Goal: Task Accomplishment & Management: Use online tool/utility

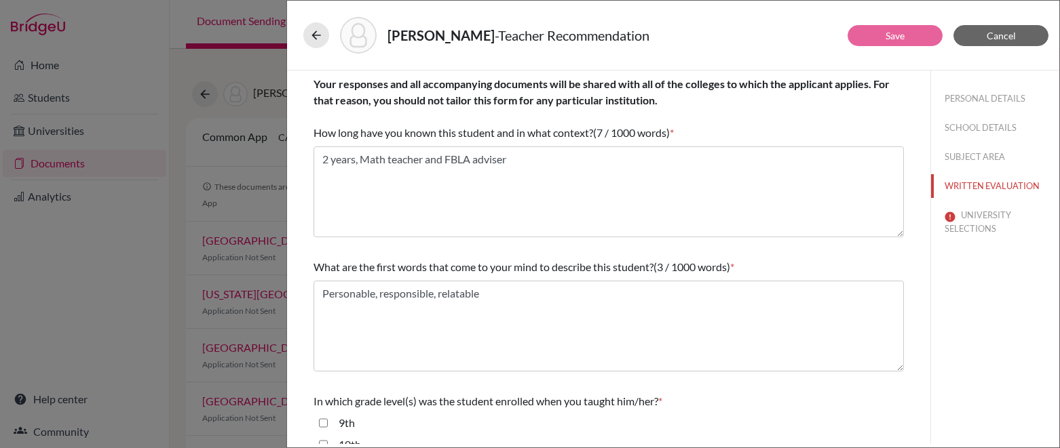
scroll to position [410, 0]
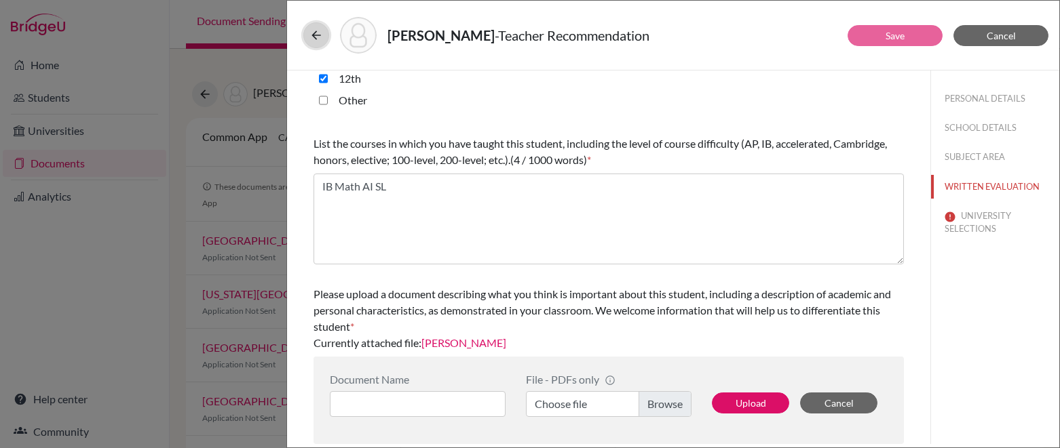
click at [314, 34] on icon at bounding box center [316, 35] width 14 height 14
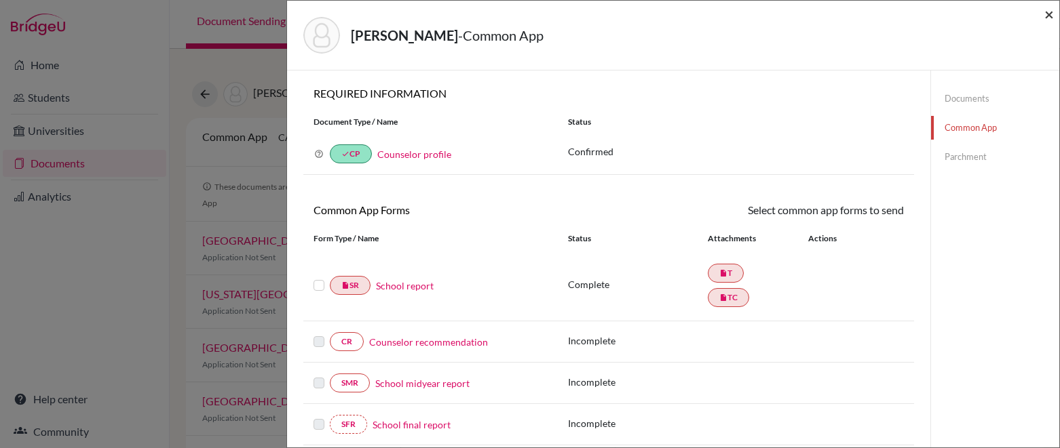
click at [1049, 18] on span "×" at bounding box center [1048, 14] width 9 height 20
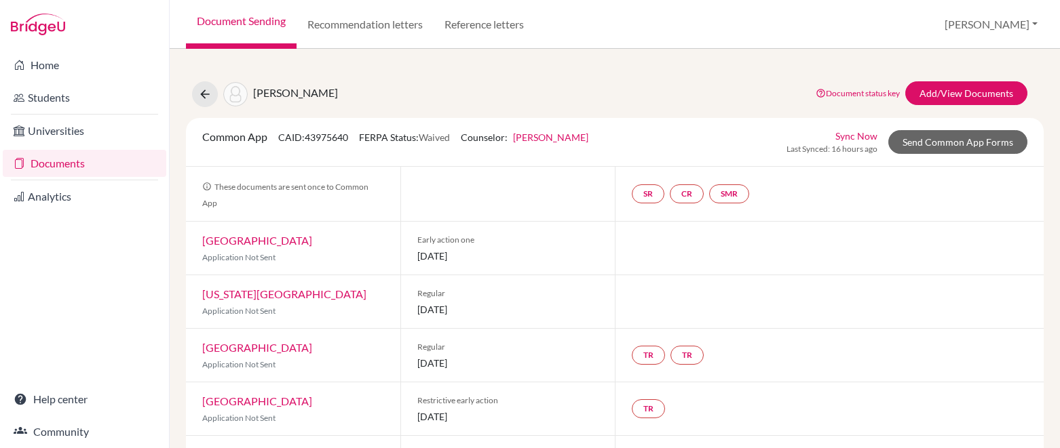
click at [215, 16] on link "Document Sending" at bounding box center [241, 24] width 111 height 49
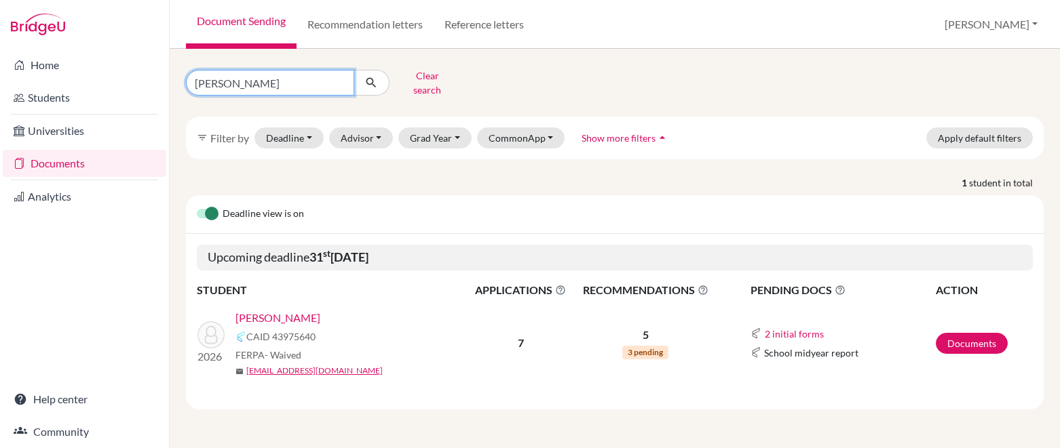
click at [339, 73] on input "matthew ruiz" at bounding box center [270, 83] width 168 height 26
click at [340, 77] on input "matthew ruiz" at bounding box center [270, 83] width 168 height 26
type input "karina"
click button "submit" at bounding box center [371, 83] width 36 height 26
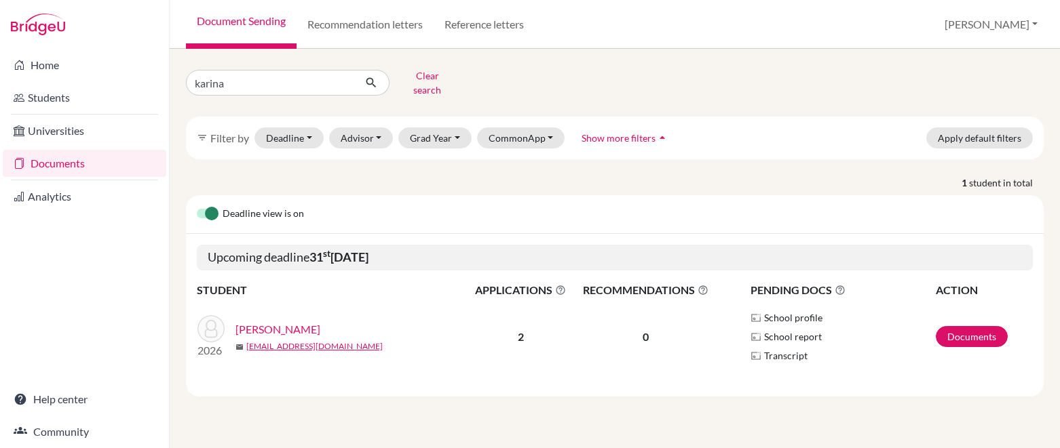
click at [271, 322] on link "[PERSON_NAME]" at bounding box center [277, 330] width 85 height 16
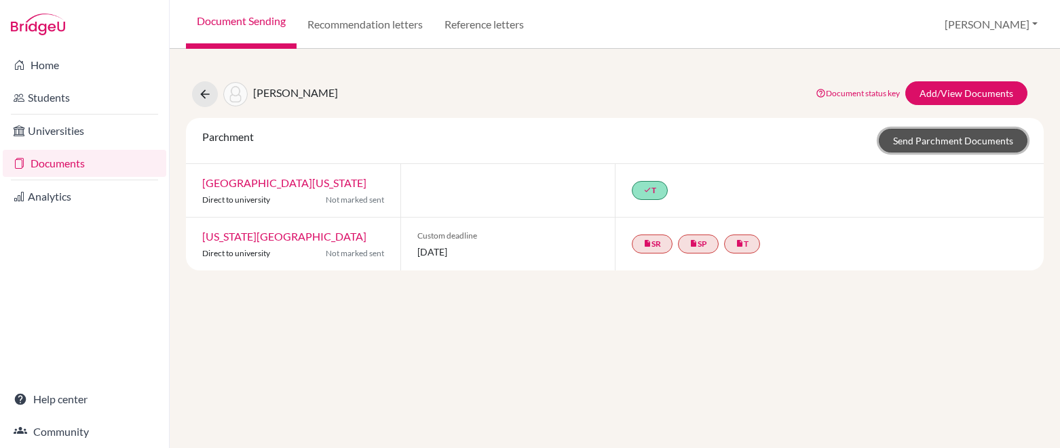
click at [901, 144] on link "Send Parchment Documents" at bounding box center [952, 141] width 149 height 24
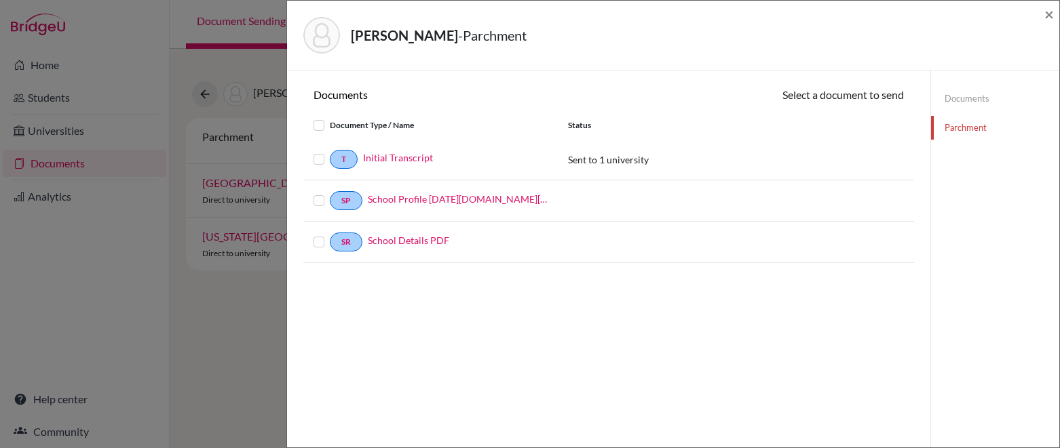
click at [330, 151] on label at bounding box center [330, 151] width 0 height 0
click at [0, 0] on input "checkbox" at bounding box center [0, 0] width 0 height 0
click at [852, 103] on button "Continue" at bounding box center [865, 97] width 75 height 21
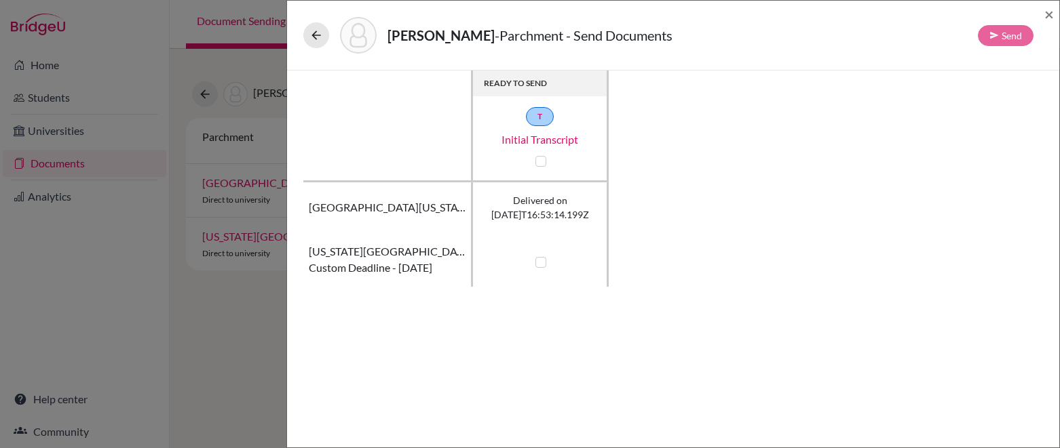
click at [540, 260] on label at bounding box center [540, 262] width 11 height 11
click at [540, 260] on input "checkbox" at bounding box center [537, 261] width 11 height 14
checkbox input "true"
click at [1031, 31] on button "Send" at bounding box center [1006, 35] width 56 height 21
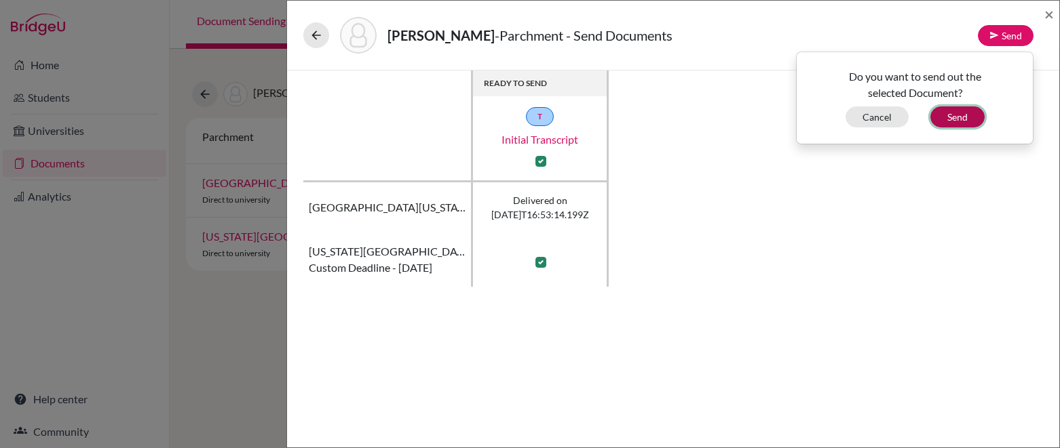
click at [970, 118] on button "Send" at bounding box center [957, 117] width 54 height 21
checkbox input "false"
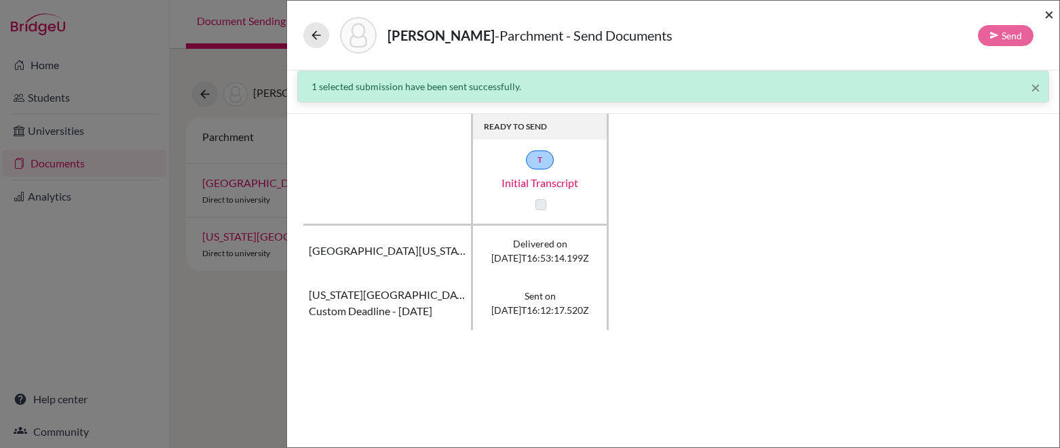
click at [1051, 12] on span "×" at bounding box center [1048, 14] width 9 height 20
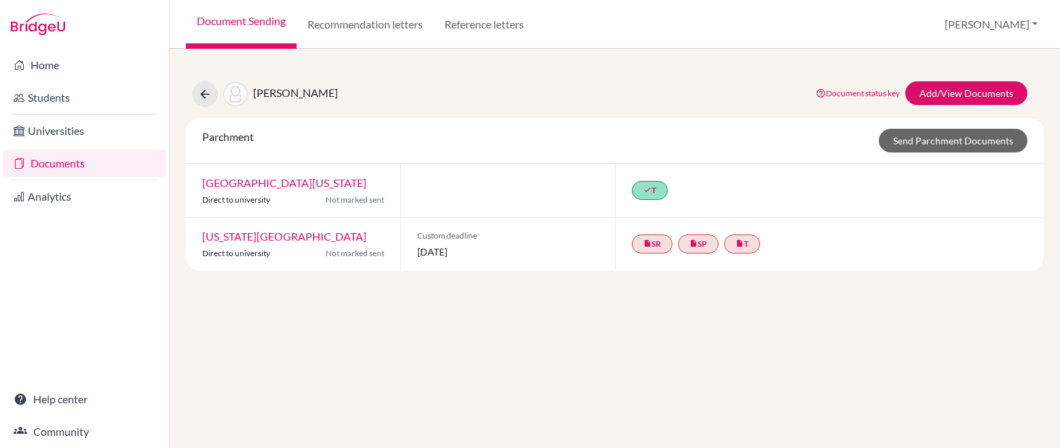
click at [218, 22] on link "Document Sending" at bounding box center [241, 24] width 111 height 49
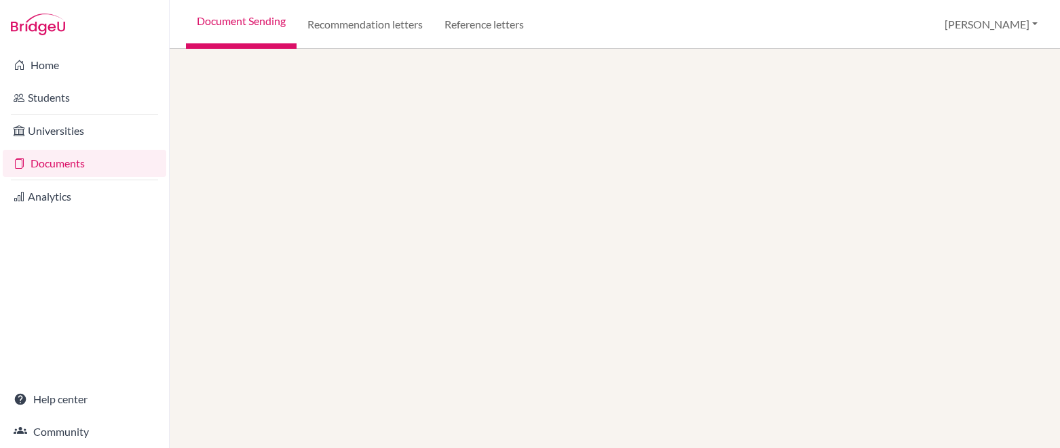
click at [238, 23] on link "Document Sending" at bounding box center [241, 24] width 111 height 49
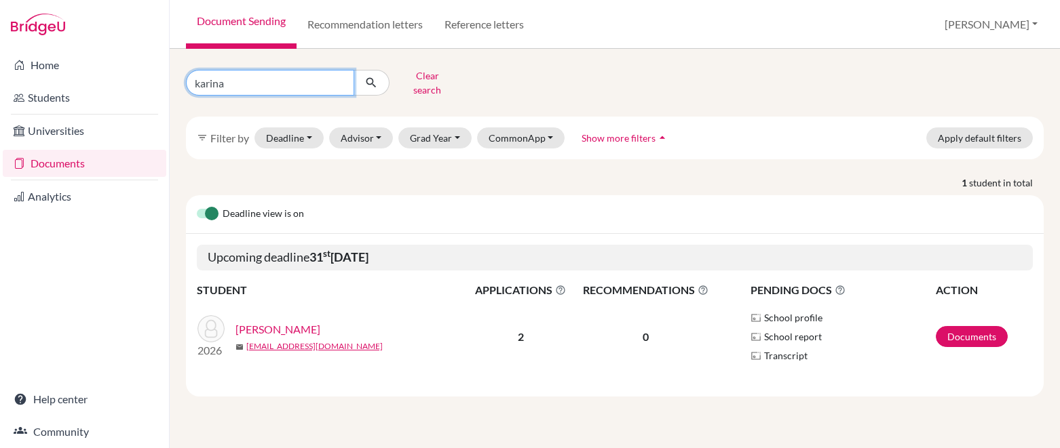
click at [249, 78] on input "karina" at bounding box center [270, 83] width 168 height 26
click at [339, 80] on input "karina" at bounding box center [270, 83] width 168 height 26
type input "[PERSON_NAME]"
click button "submit" at bounding box center [371, 83] width 36 height 26
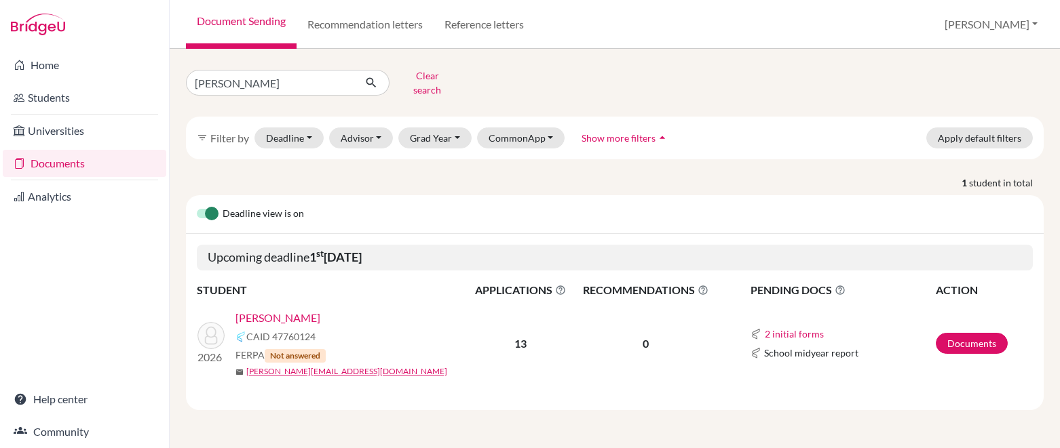
click at [292, 310] on link "[PERSON_NAME]" at bounding box center [277, 318] width 85 height 16
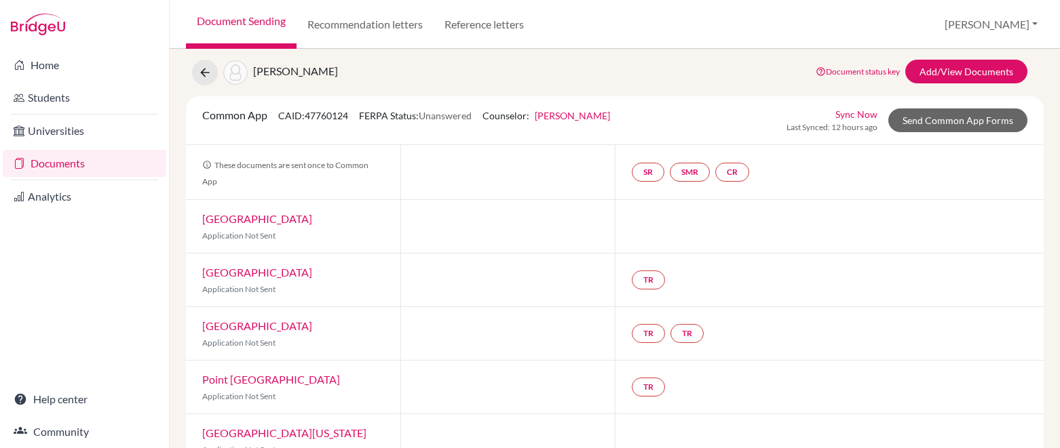
scroll to position [23, 0]
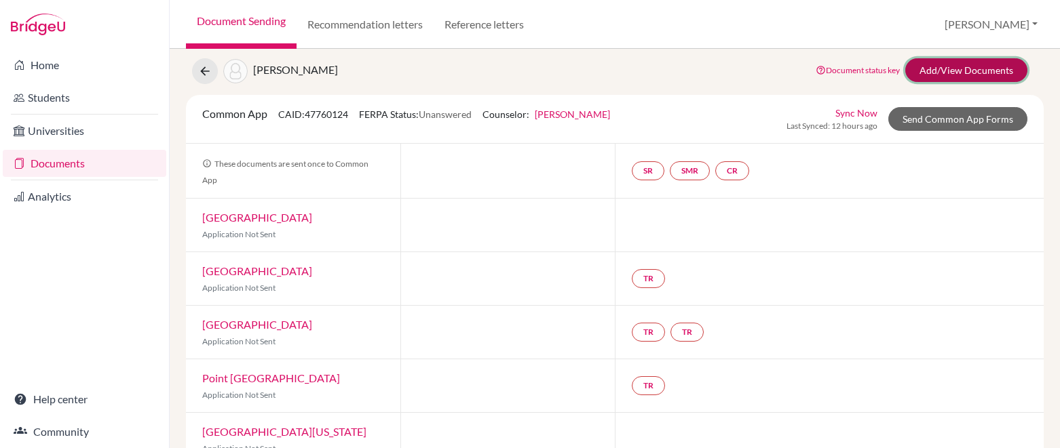
click at [937, 73] on link "Add/View Documents" at bounding box center [966, 70] width 122 height 24
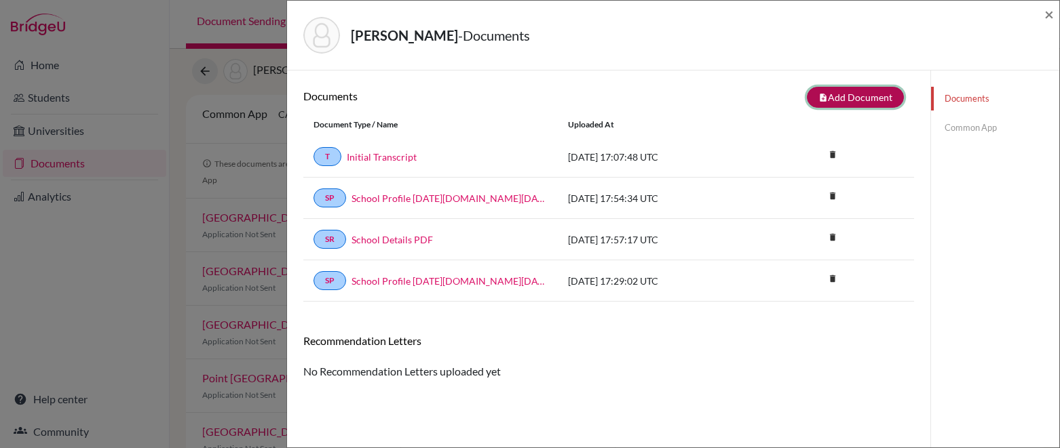
click at [840, 92] on button "note_add Add Document" at bounding box center [855, 97] width 97 height 21
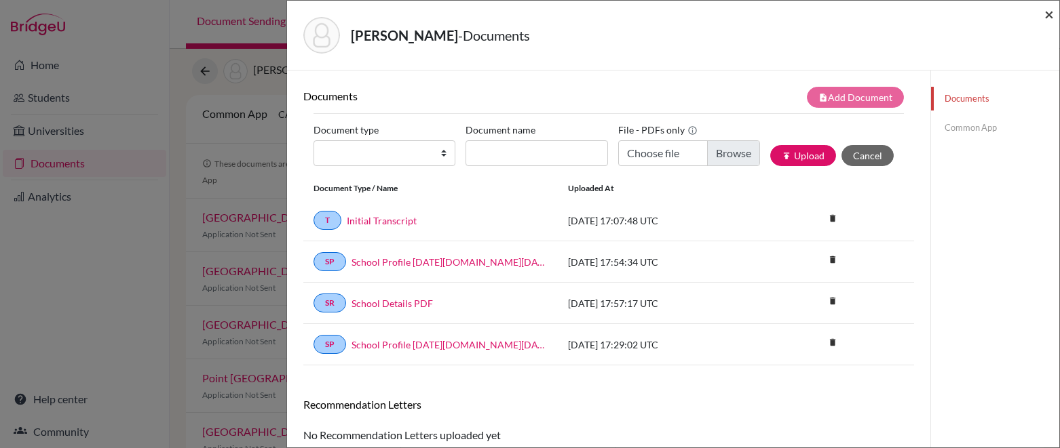
click at [1052, 12] on span "×" at bounding box center [1048, 14] width 9 height 20
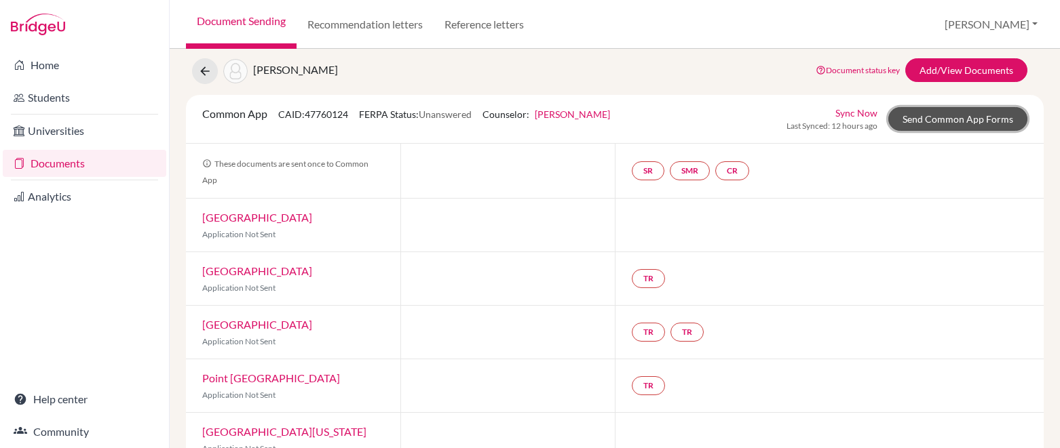
click at [952, 124] on link "Send Common App Forms" at bounding box center [957, 119] width 139 height 24
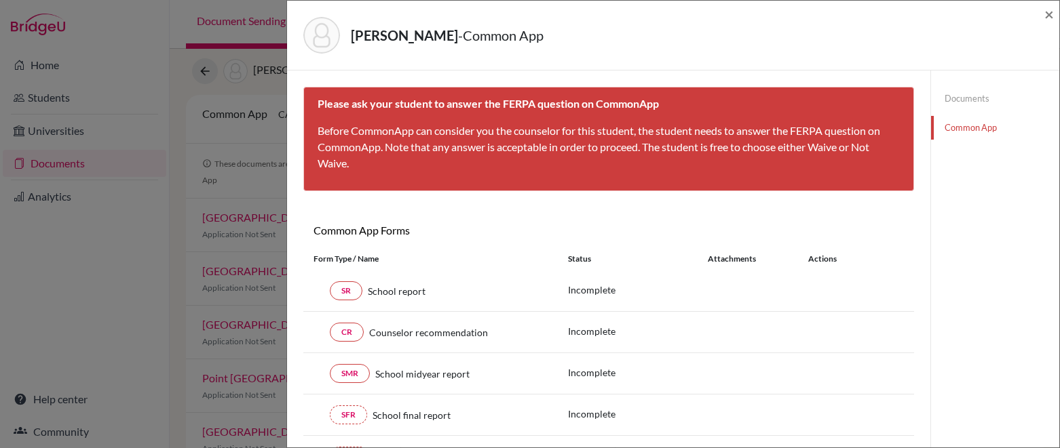
click at [1042, 15] on div "Mitchell, Isabella - Common App ×" at bounding box center [672, 35] width 761 height 58
click at [1051, 14] on span "×" at bounding box center [1048, 14] width 9 height 20
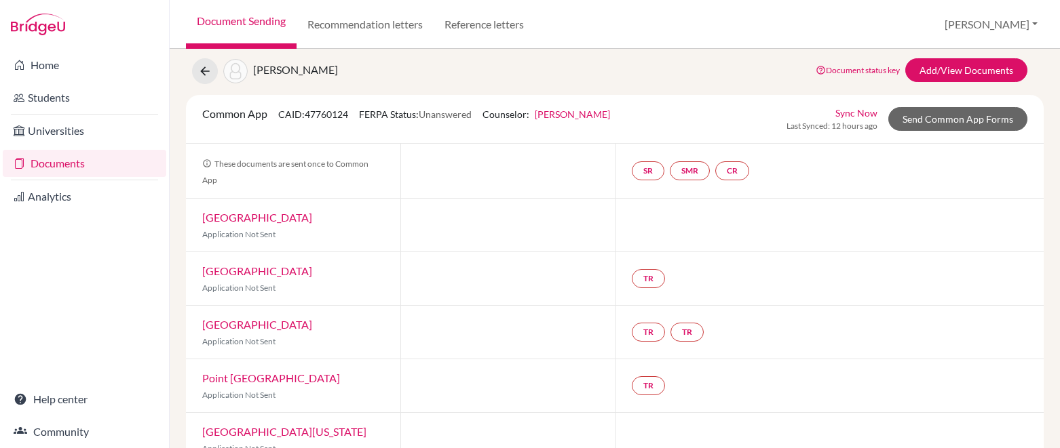
click at [231, 20] on link "Document Sending" at bounding box center [241, 24] width 111 height 49
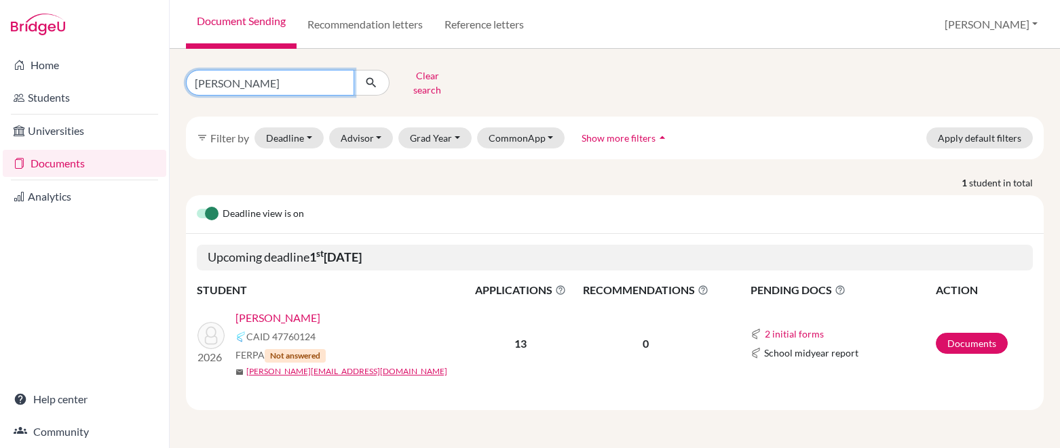
click at [340, 77] on input "isabella mitchell" at bounding box center [270, 83] width 168 height 26
type input "natalie a rodriguez"
click button "submit" at bounding box center [371, 83] width 36 height 26
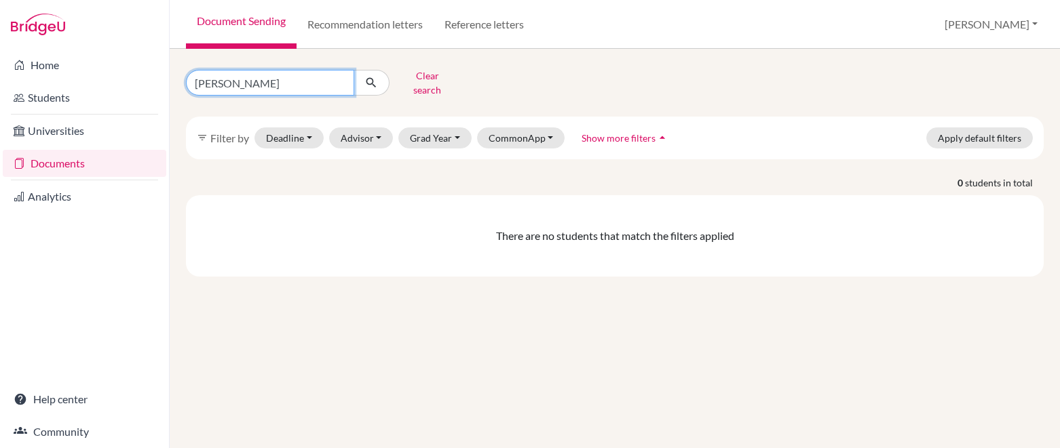
click at [235, 80] on input "natalie a rodriguez" at bounding box center [270, 83] width 168 height 26
type input "natalie rodriguez"
click button "submit" at bounding box center [371, 83] width 36 height 26
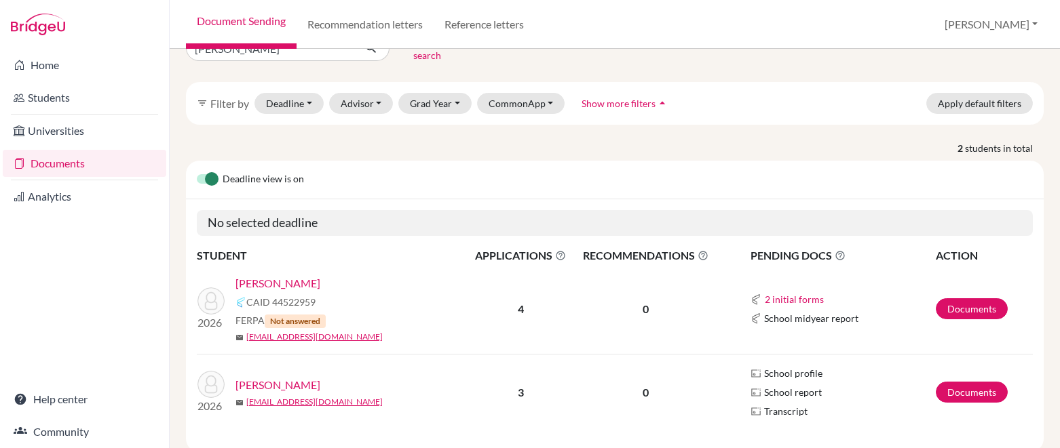
scroll to position [41, 0]
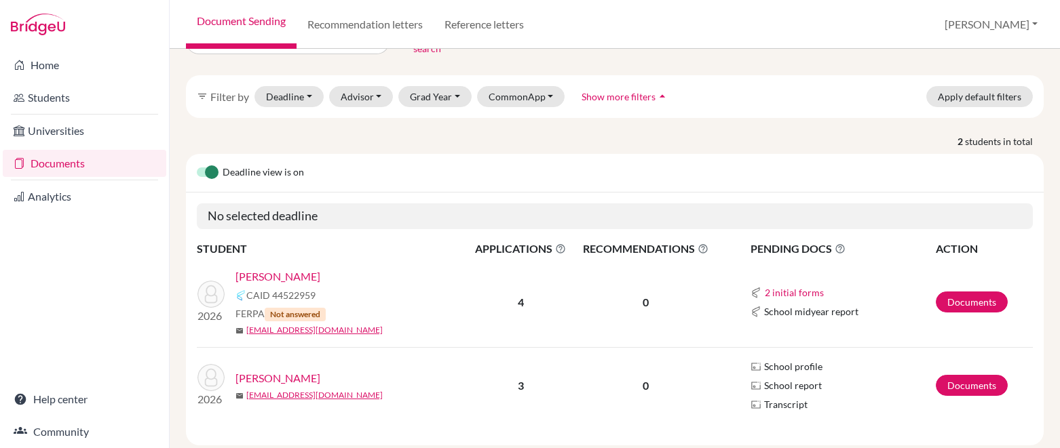
click at [310, 269] on link "[PERSON_NAME]" at bounding box center [277, 277] width 85 height 16
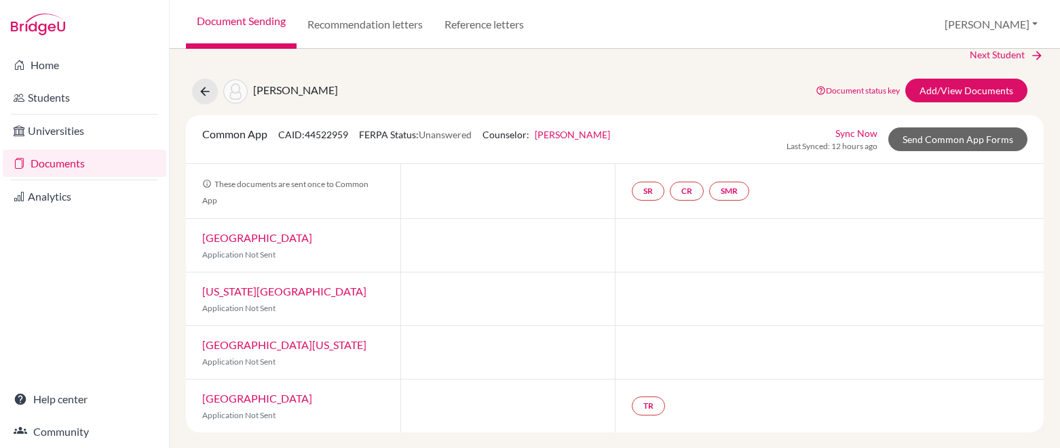
scroll to position [18, 0]
click at [984, 87] on link "Add/View Documents" at bounding box center [966, 90] width 122 height 24
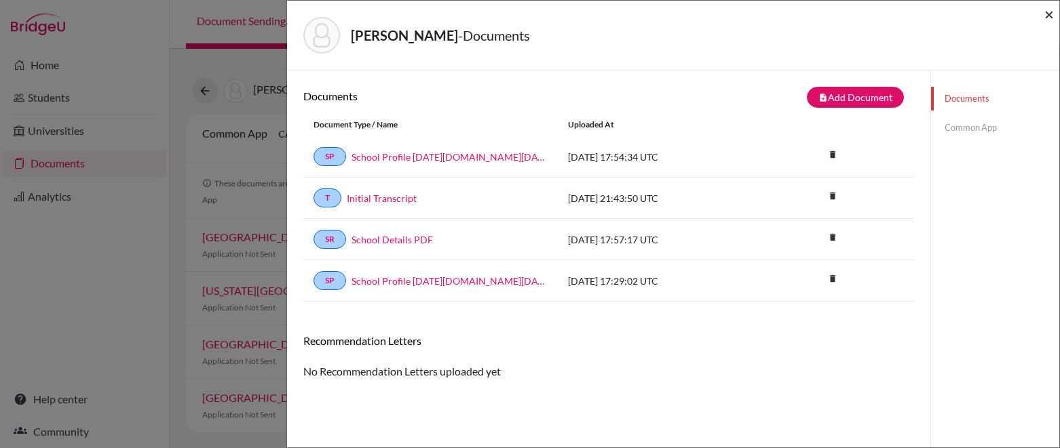
click at [1049, 18] on span "×" at bounding box center [1048, 14] width 9 height 20
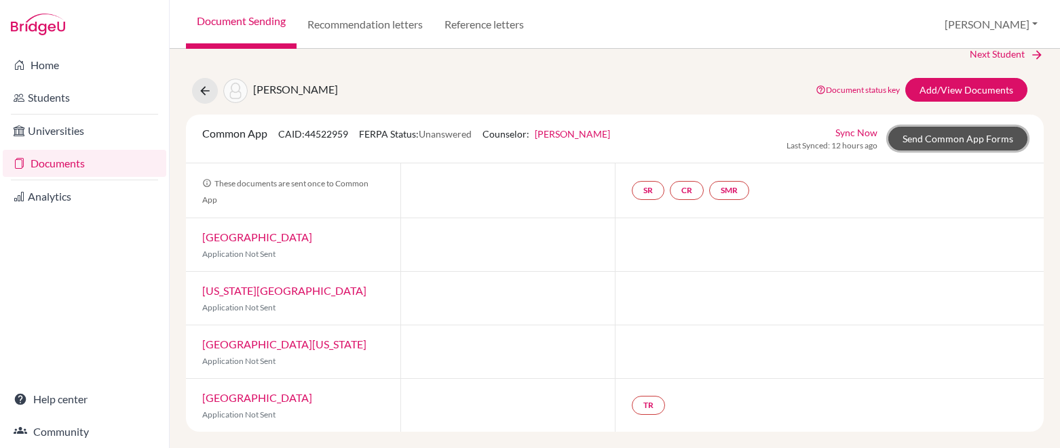
click at [916, 139] on link "Send Common App Forms" at bounding box center [957, 139] width 139 height 24
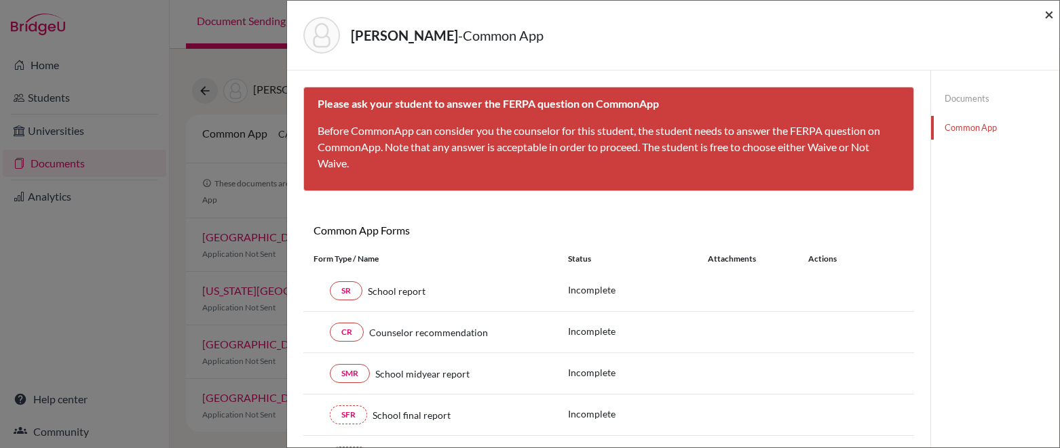
click at [1048, 14] on span "×" at bounding box center [1048, 14] width 9 height 20
